Goal: Check status: Check status

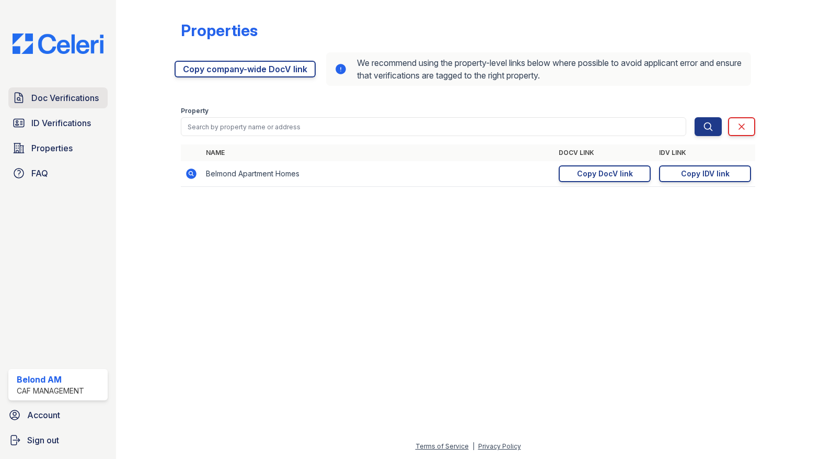
click at [33, 101] on span "Doc Verifications" at bounding box center [64, 98] width 67 height 13
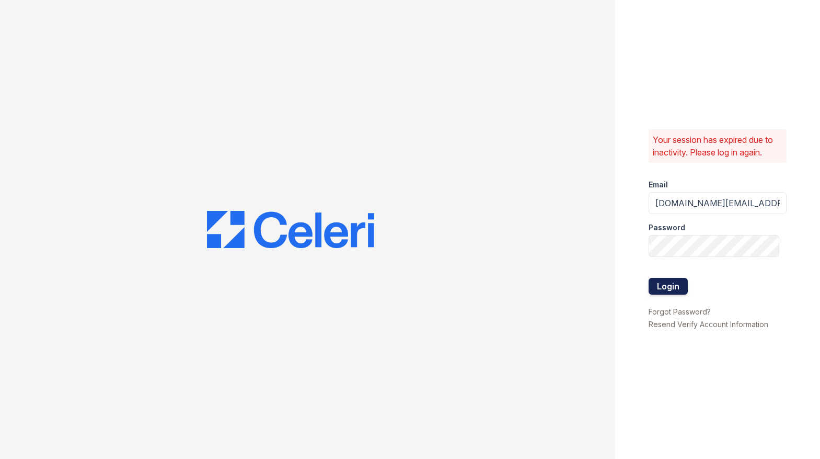
click at [650, 290] on button "Login" at bounding box center [668, 286] width 39 height 17
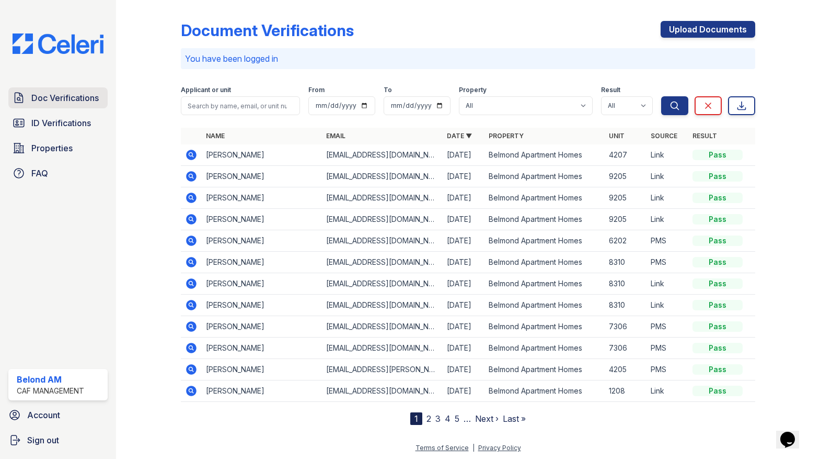
click at [25, 99] on link "Doc Verifications" at bounding box center [57, 97] width 99 height 21
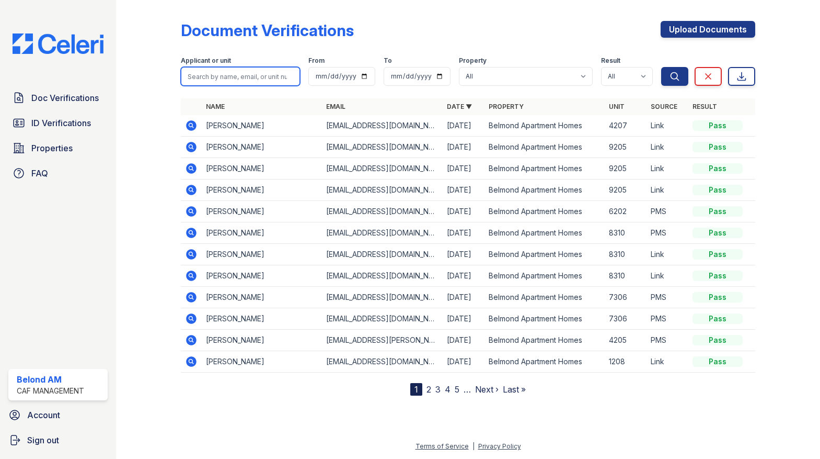
click at [234, 70] on input "search" at bounding box center [241, 76] width 120 height 19
type input "[PERSON_NAME]"
click at [661, 67] on button "Search" at bounding box center [674, 76] width 27 height 19
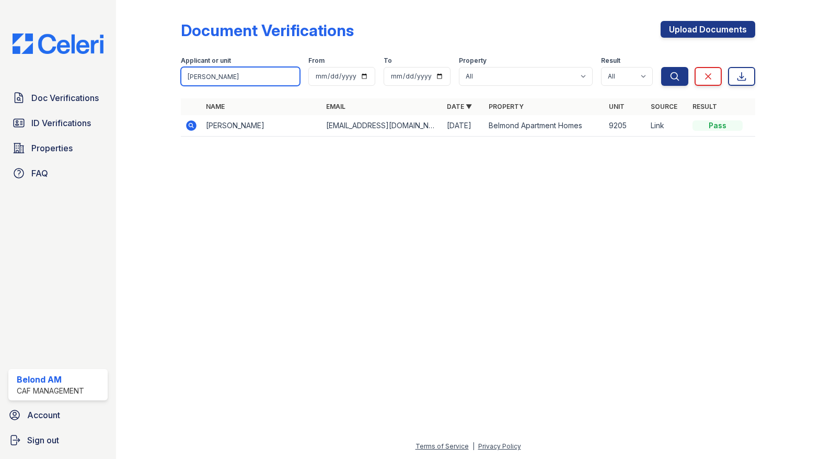
click at [233, 71] on input "[PERSON_NAME]" at bounding box center [241, 76] width 120 height 19
type input "sheets"
click at [661, 67] on button "Search" at bounding box center [674, 76] width 27 height 19
